Goal: Navigation & Orientation: Find specific page/section

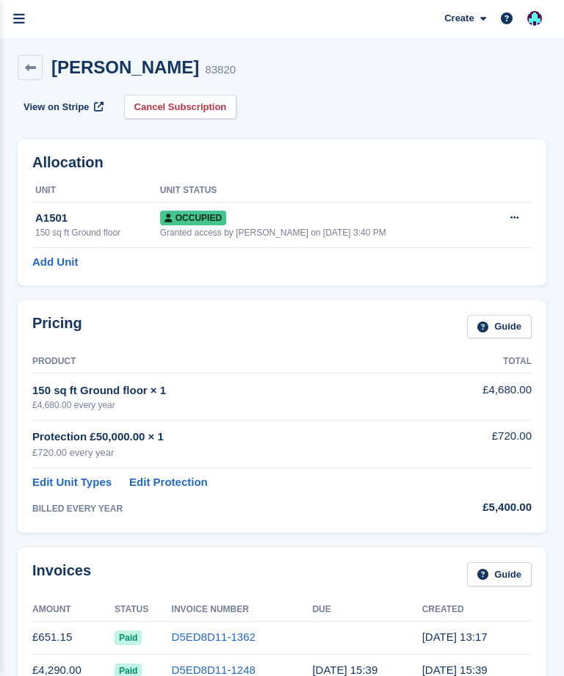
click at [20, 34] on link "menu" at bounding box center [19, 19] width 38 height 38
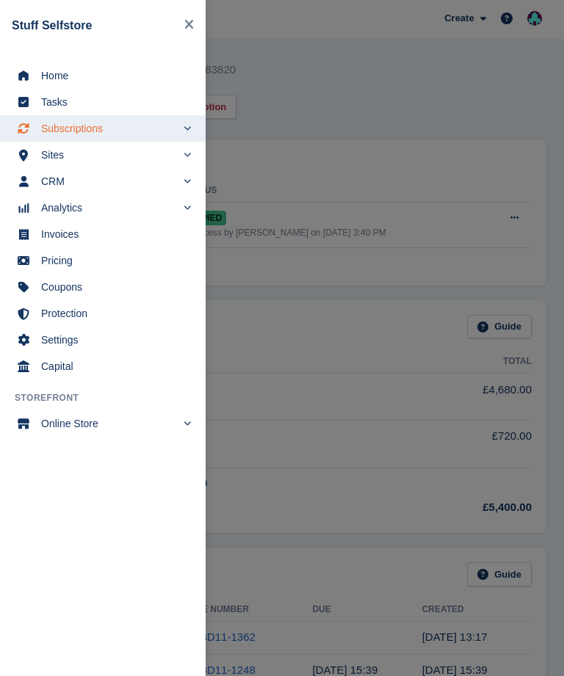
click at [110, 239] on span "Invoices" at bounding box center [112, 234] width 142 height 21
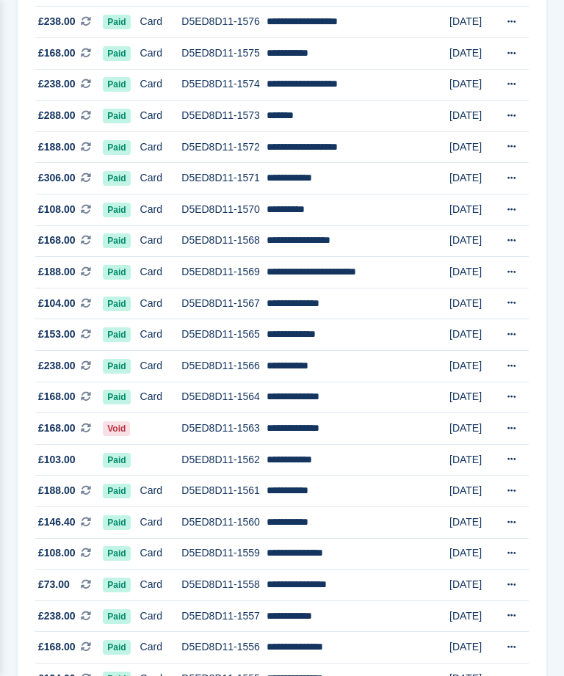
scroll to position [864, 0]
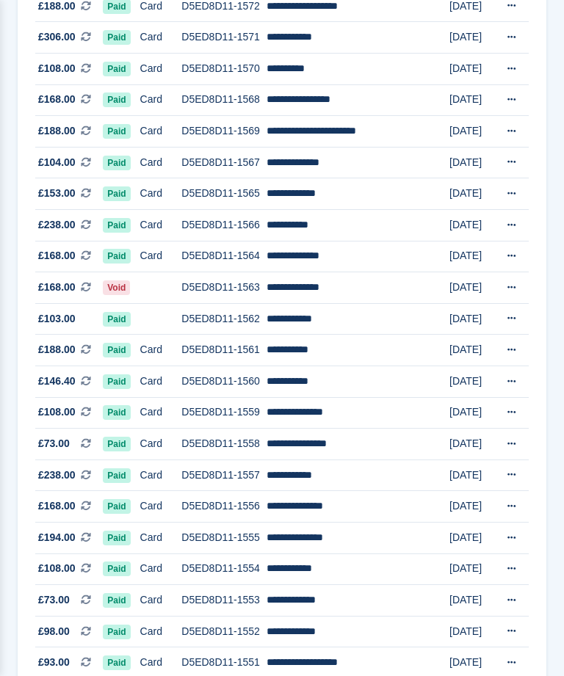
click at [510, 289] on icon at bounding box center [511, 288] width 8 height 10
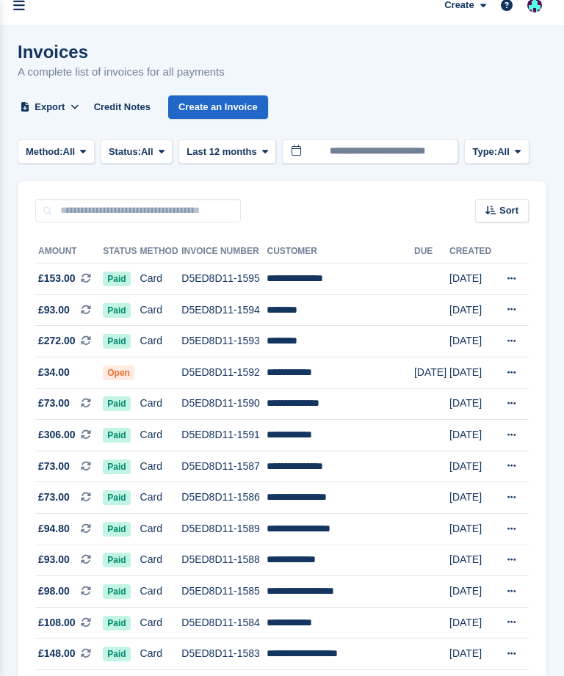
scroll to position [0, 0]
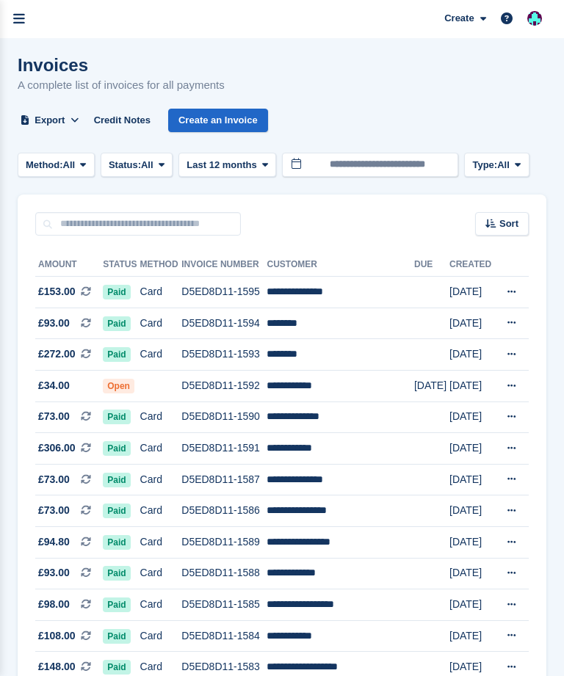
click at [37, 24] on link "menu" at bounding box center [19, 19] width 38 height 38
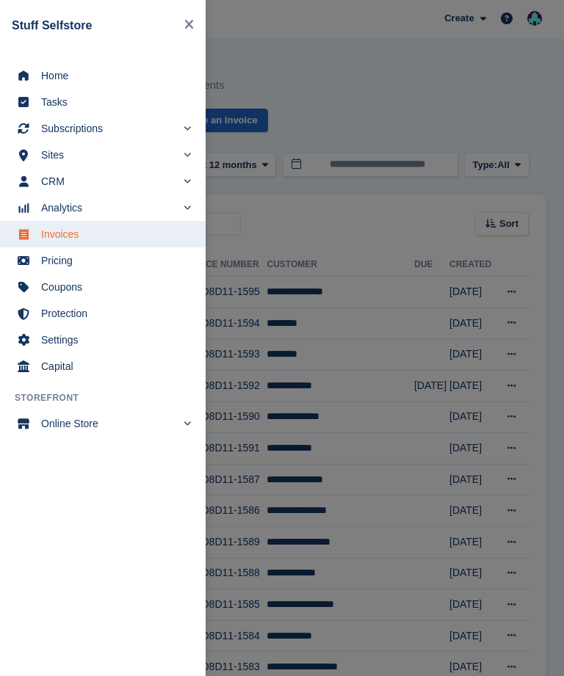
click at [132, 179] on span "CRM" at bounding box center [108, 181] width 135 height 21
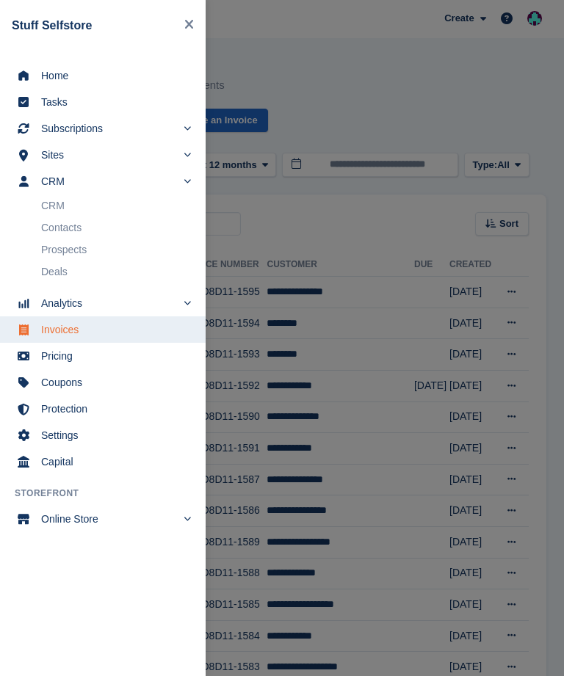
click at [134, 185] on span "CRM" at bounding box center [108, 181] width 135 height 21
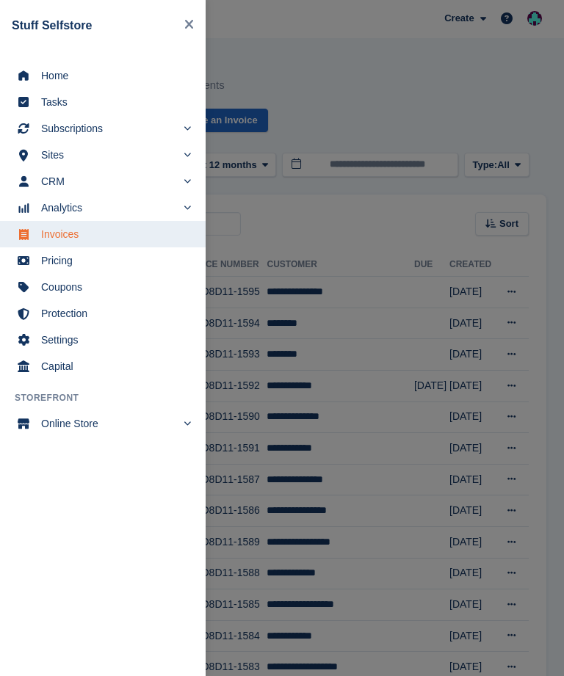
click at [160, 132] on span "Subscriptions" at bounding box center [108, 128] width 135 height 21
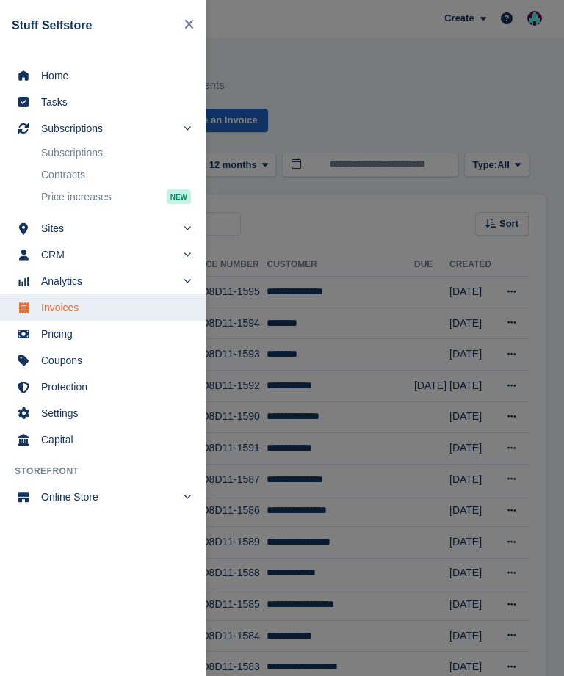
click at [115, 152] on link "Subscriptions" at bounding box center [116, 152] width 150 height 21
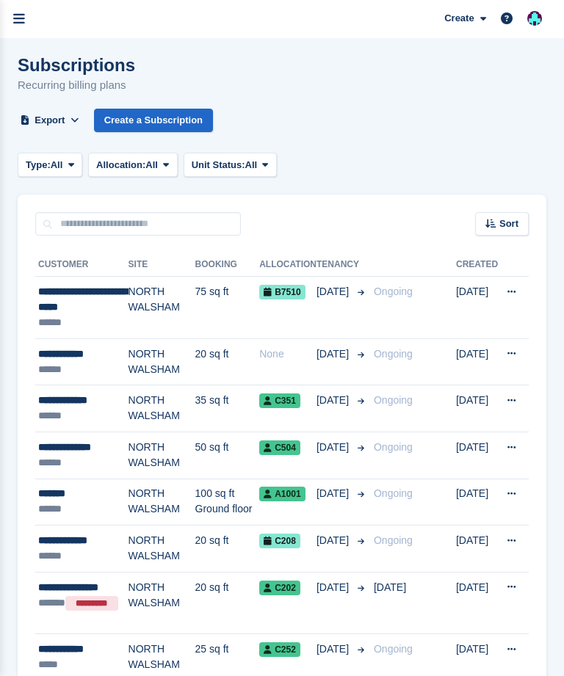
click at [19, 23] on icon "menu" at bounding box center [19, 18] width 12 height 13
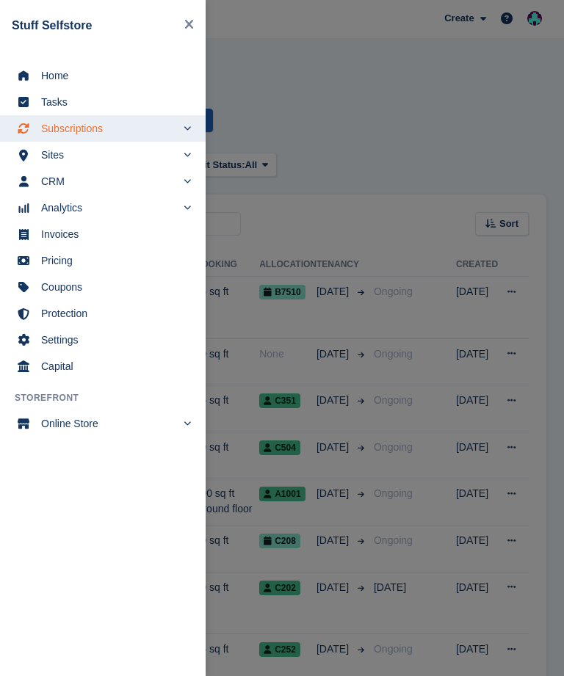
click at [33, 89] on link "Home" at bounding box center [103, 75] width 206 height 26
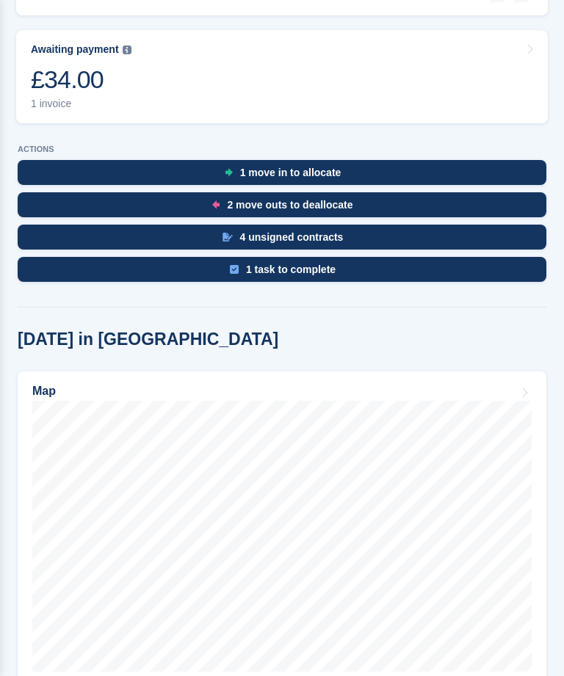
scroll to position [472, 0]
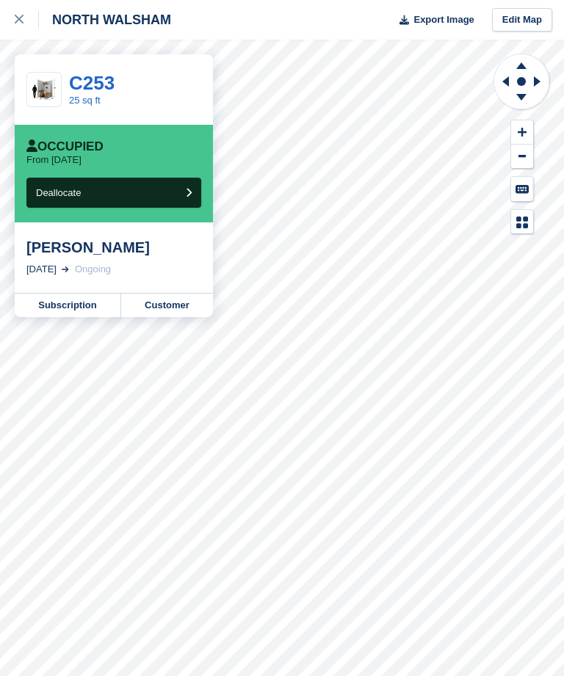
click at [20, 23] on icon at bounding box center [19, 19] width 9 height 9
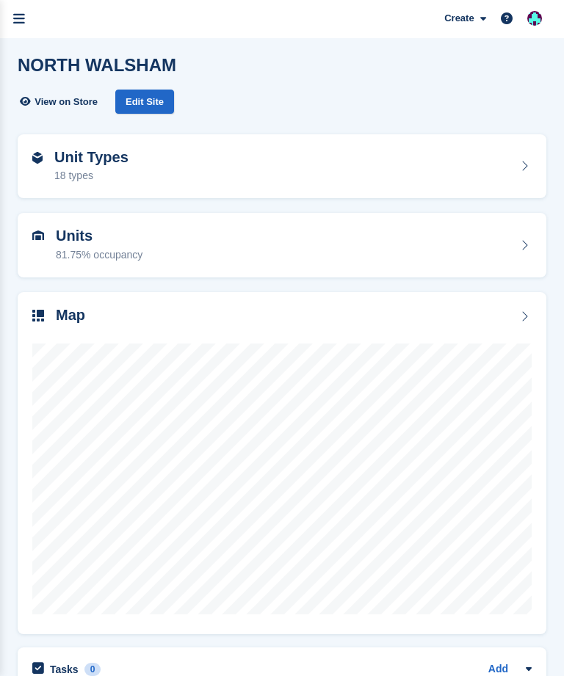
click at [20, 22] on icon "menu" at bounding box center [19, 18] width 12 height 13
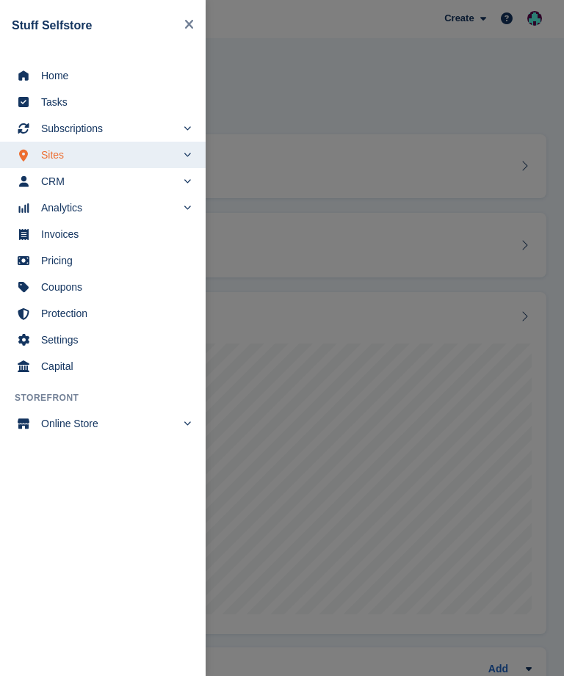
click at [37, 134] on link "Subscriptions" at bounding box center [103, 128] width 206 height 26
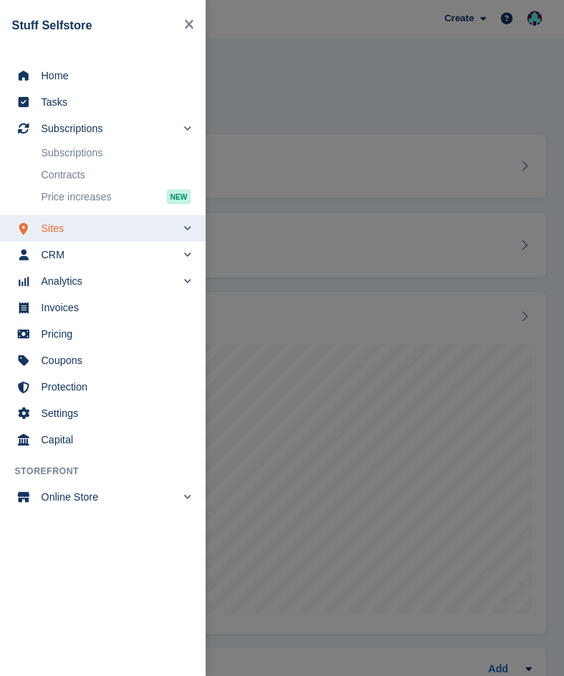
click at [27, 156] on li "Subscriptions" at bounding box center [103, 152] width 206 height 21
click at [52, 167] on link "Contracts" at bounding box center [116, 174] width 150 height 21
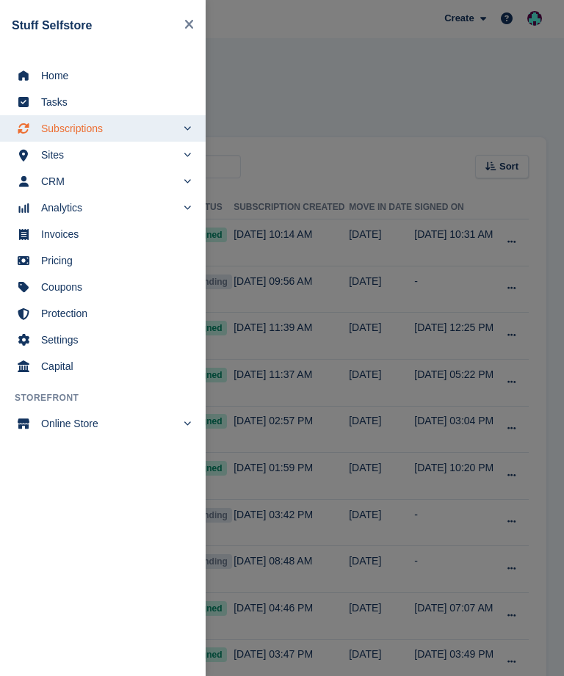
click at [275, 246] on div "main navigation" at bounding box center [282, 338] width 564 height 676
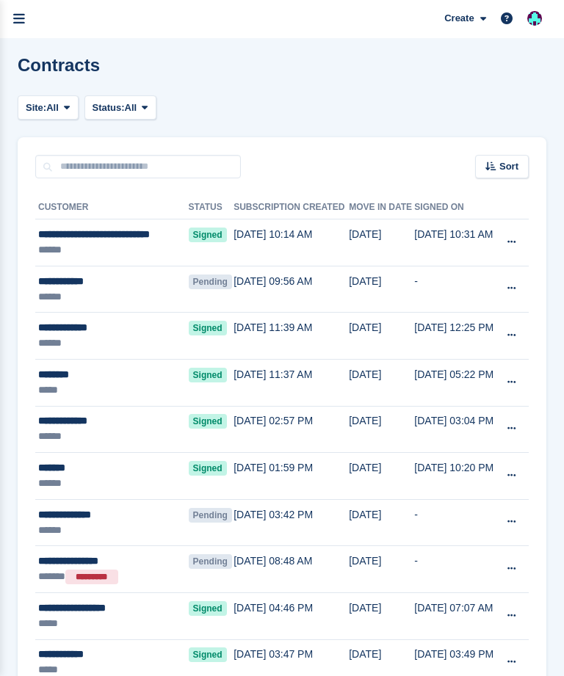
click at [4, 19] on link "menu" at bounding box center [19, 19] width 38 height 38
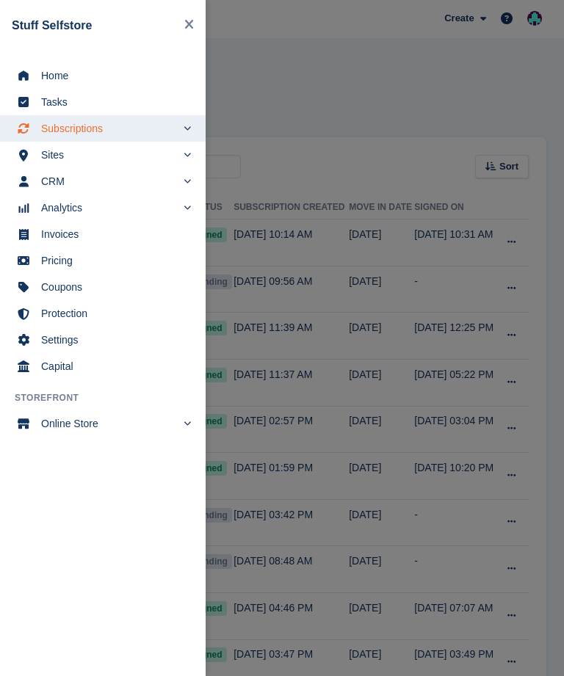
click at [46, 80] on span "Home" at bounding box center [112, 75] width 142 height 21
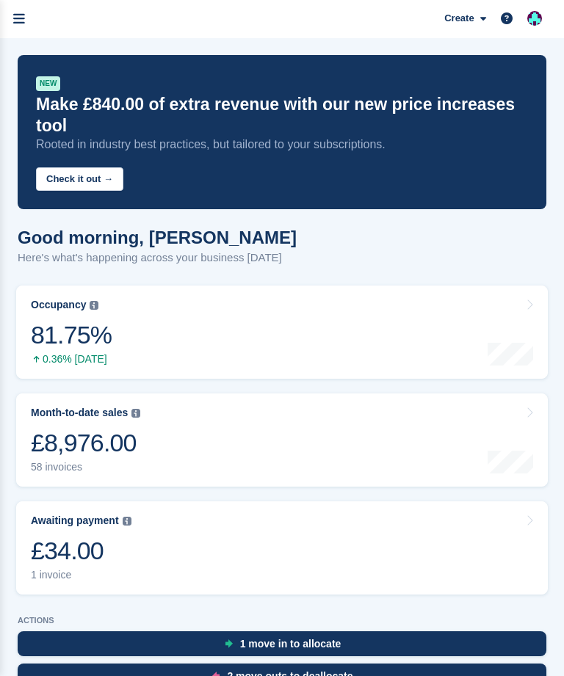
click at [167, 297] on link "Occupancy The percentage of all currently allocated units in terms of area. Inc…" at bounding box center [282, 332] width 532 height 93
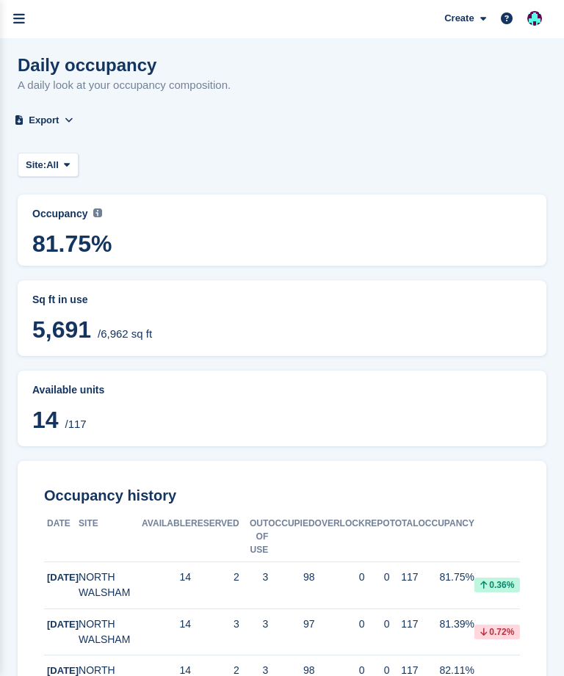
click at [18, 23] on icon "menu" at bounding box center [19, 18] width 12 height 13
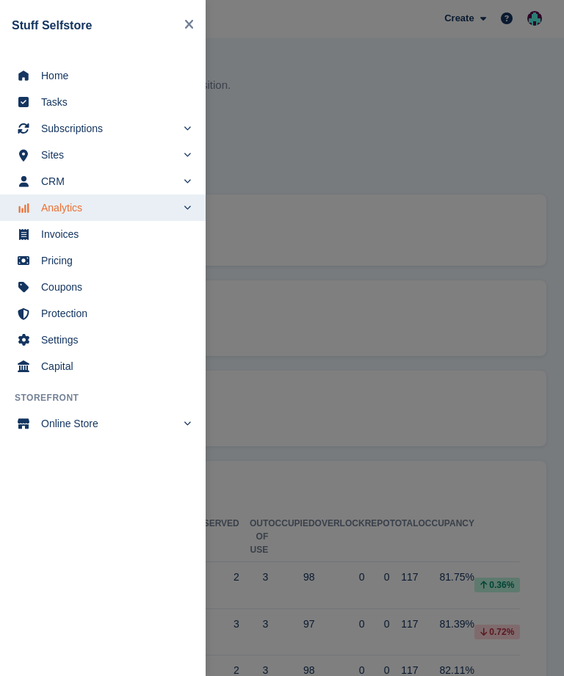
click at [40, 79] on link "Home" at bounding box center [103, 75] width 206 height 26
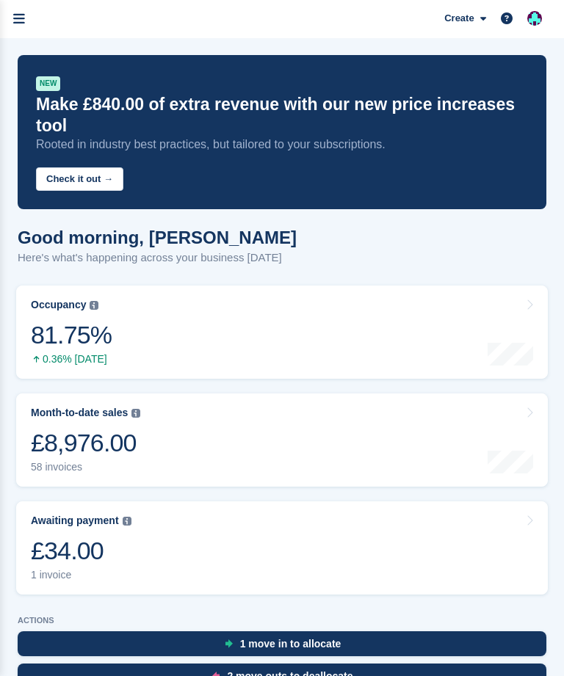
scroll to position [466, 0]
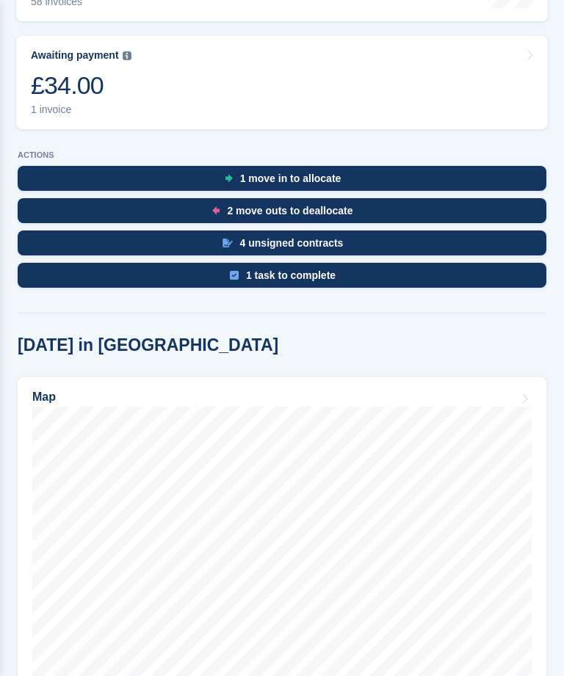
click at [117, 250] on div "4 unsigned contracts" at bounding box center [282, 243] width 529 height 25
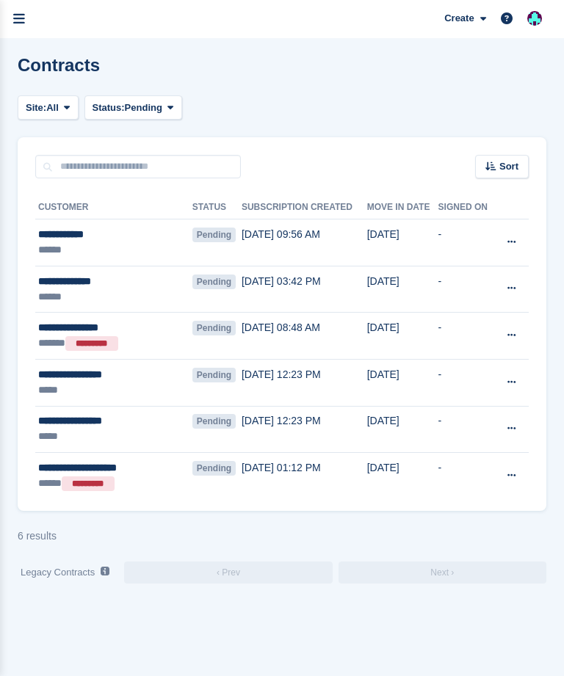
click at [13, 20] on icon "menu" at bounding box center [19, 18] width 12 height 13
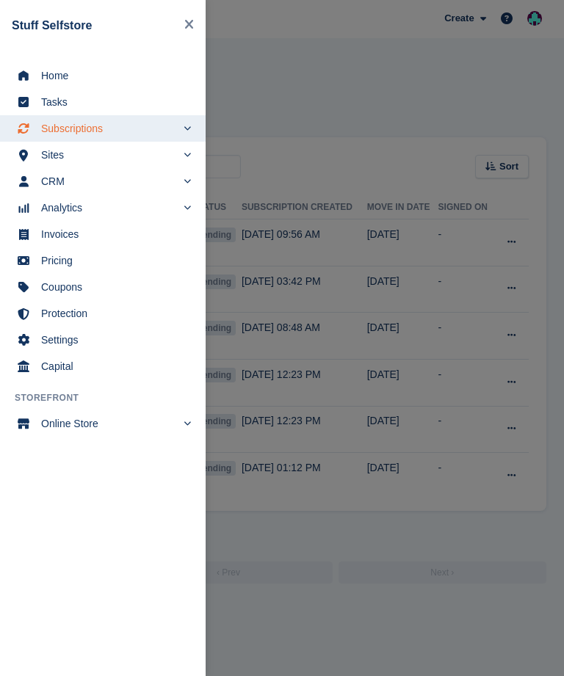
click at [50, 68] on span "Home" at bounding box center [112, 75] width 142 height 21
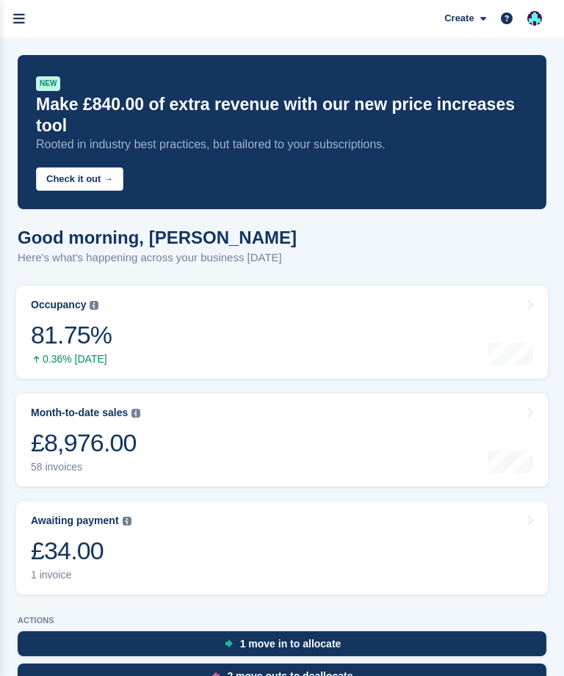
click at [12, 23] on link "menu" at bounding box center [19, 19] width 38 height 38
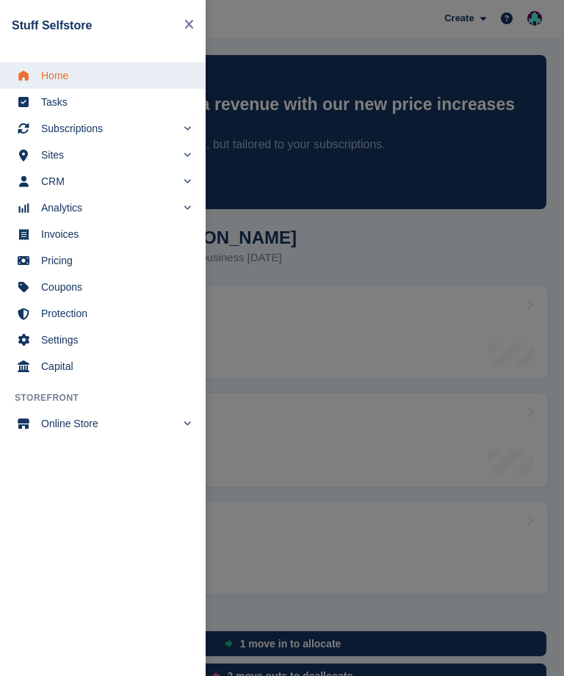
click at [85, 132] on span "Subscriptions" at bounding box center [108, 128] width 135 height 21
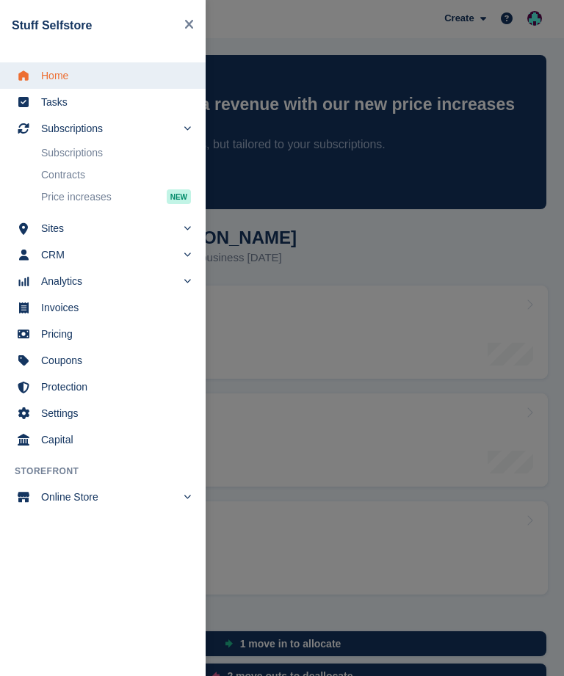
click at [57, 128] on span "Subscriptions" at bounding box center [108, 128] width 135 height 21
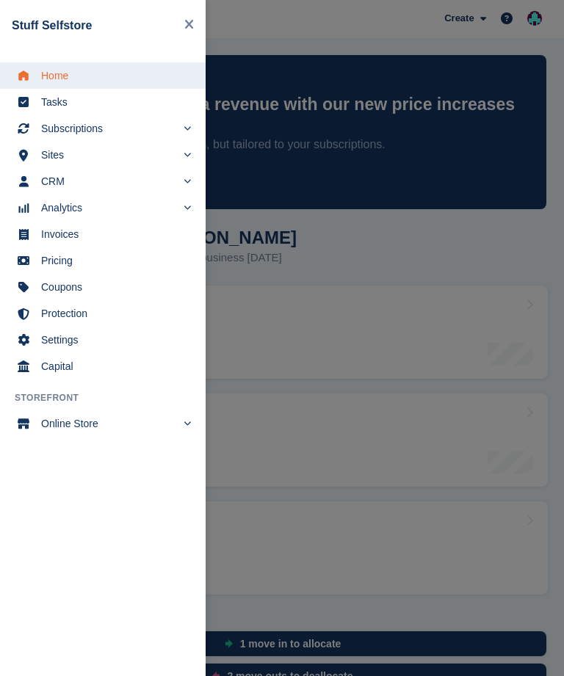
click at [69, 122] on span "Subscriptions" at bounding box center [108, 128] width 135 height 21
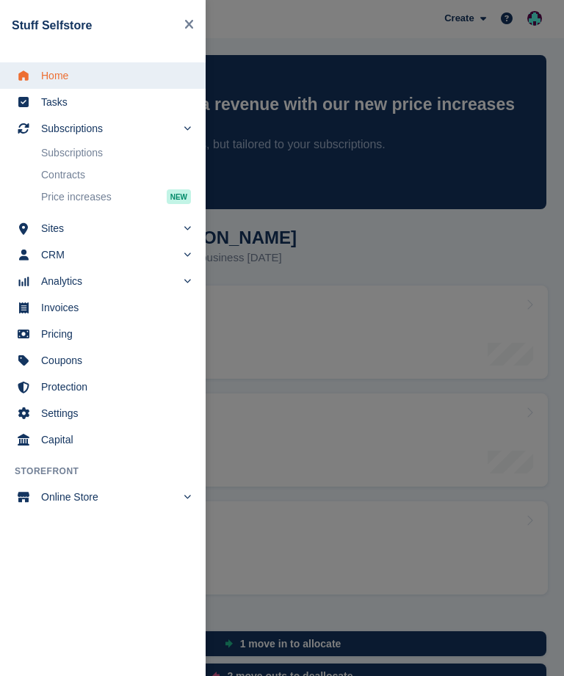
click at [455, 287] on div "main navigation" at bounding box center [282, 338] width 564 height 676
